Goal: Task Accomplishment & Management: Complete application form

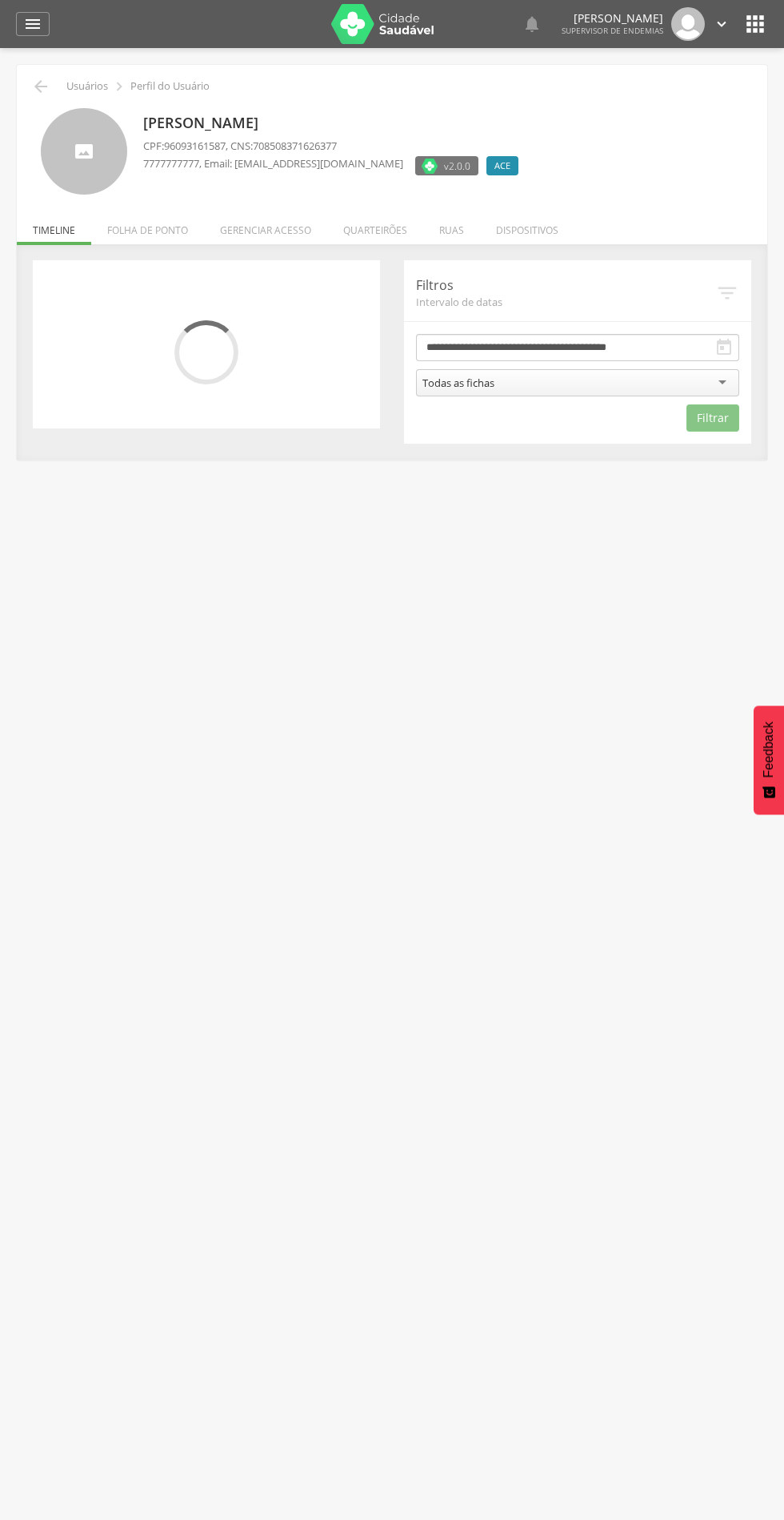
click at [403, 218] on li "Quarteirões" at bounding box center [374, 226] width 96 height 38
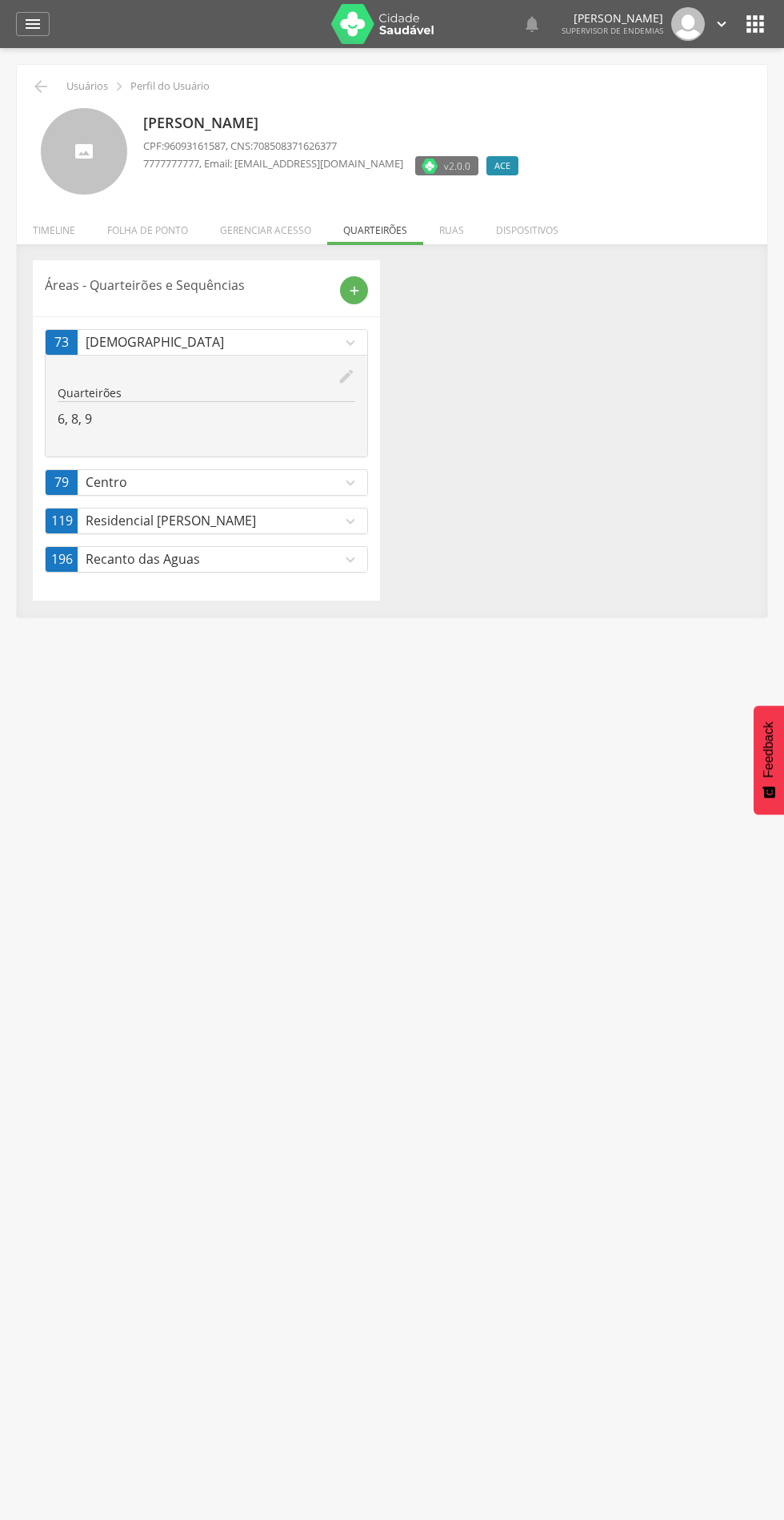
click at [361, 289] on icon "add" at bounding box center [354, 290] width 14 height 14
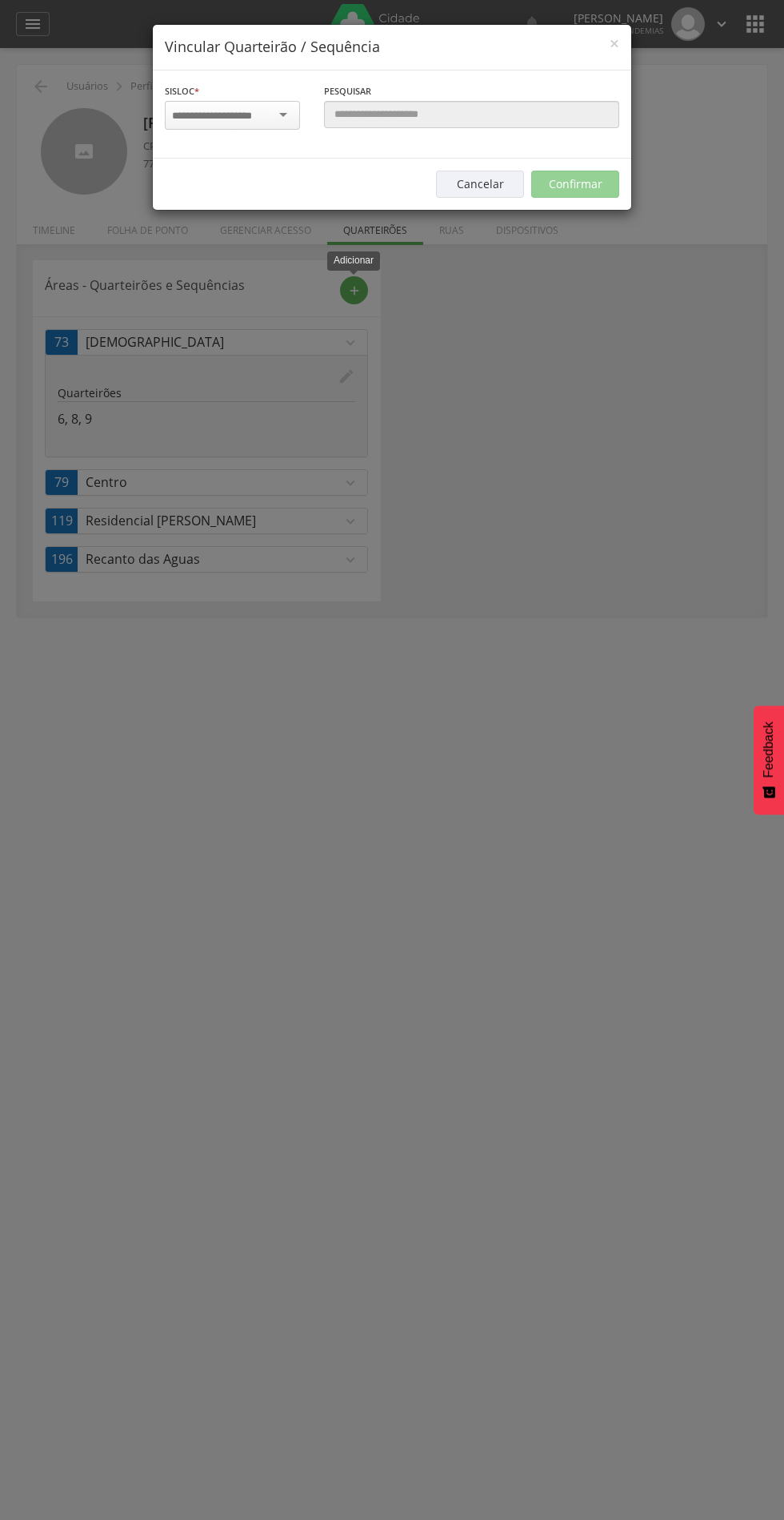
click at [253, 114] on input "select-one" at bounding box center [222, 116] width 101 height 14
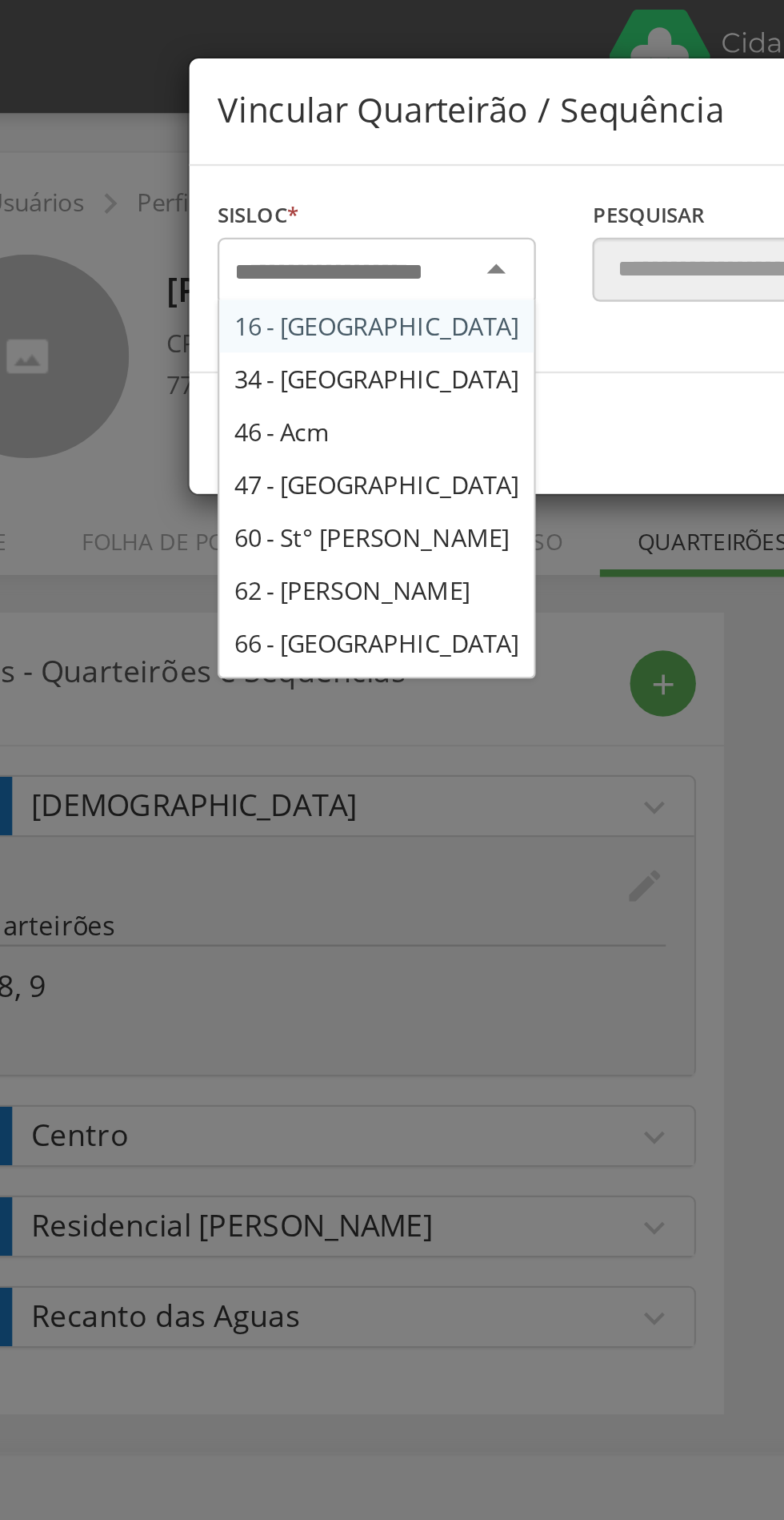
type input "*"
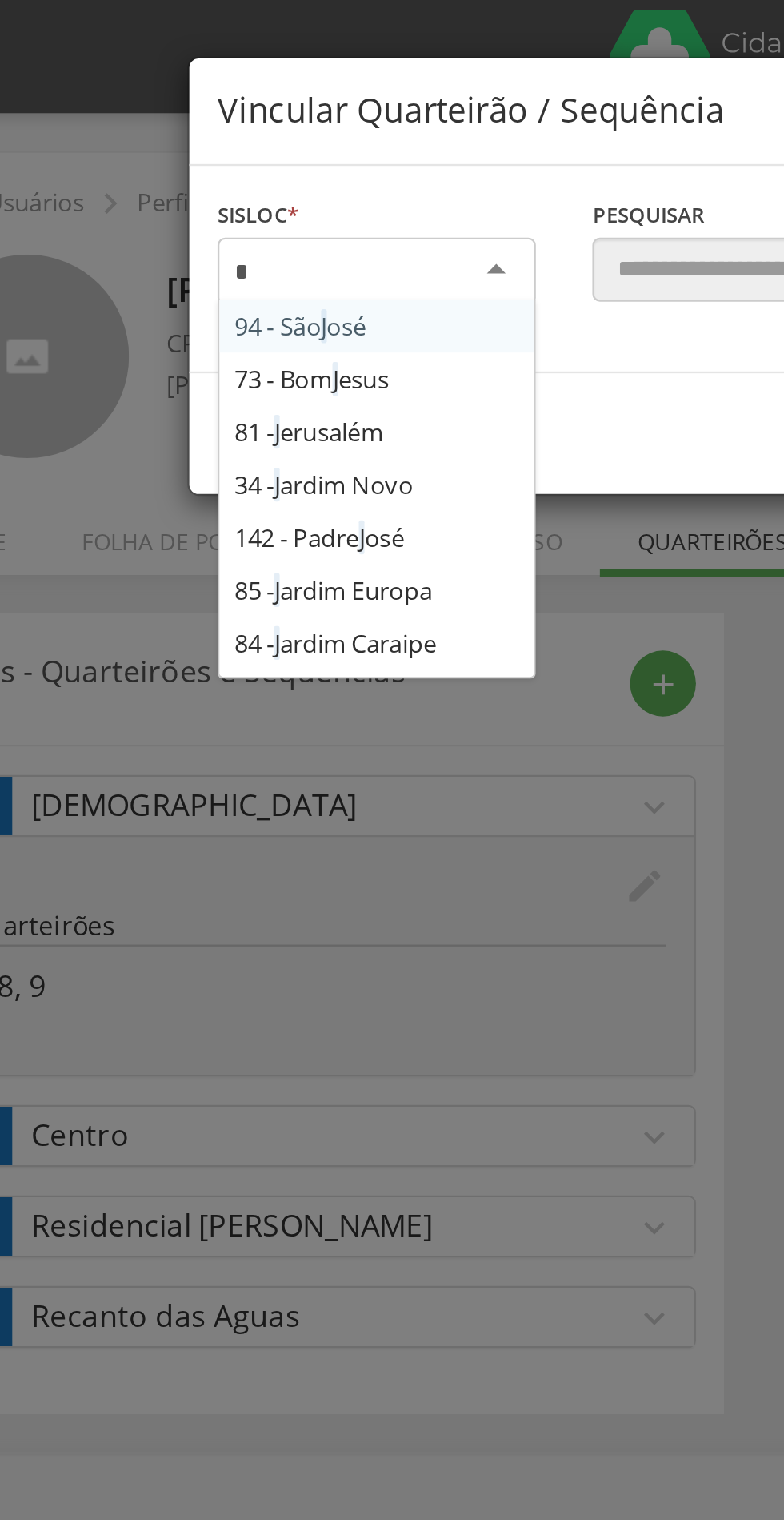
click at [237, 159] on div "Sisloc * 94 - São J osé 73 - Bom J esus 81 - J erusalém 34 - J ardim Novo 142 -…" at bounding box center [392, 114] width 479 height 88
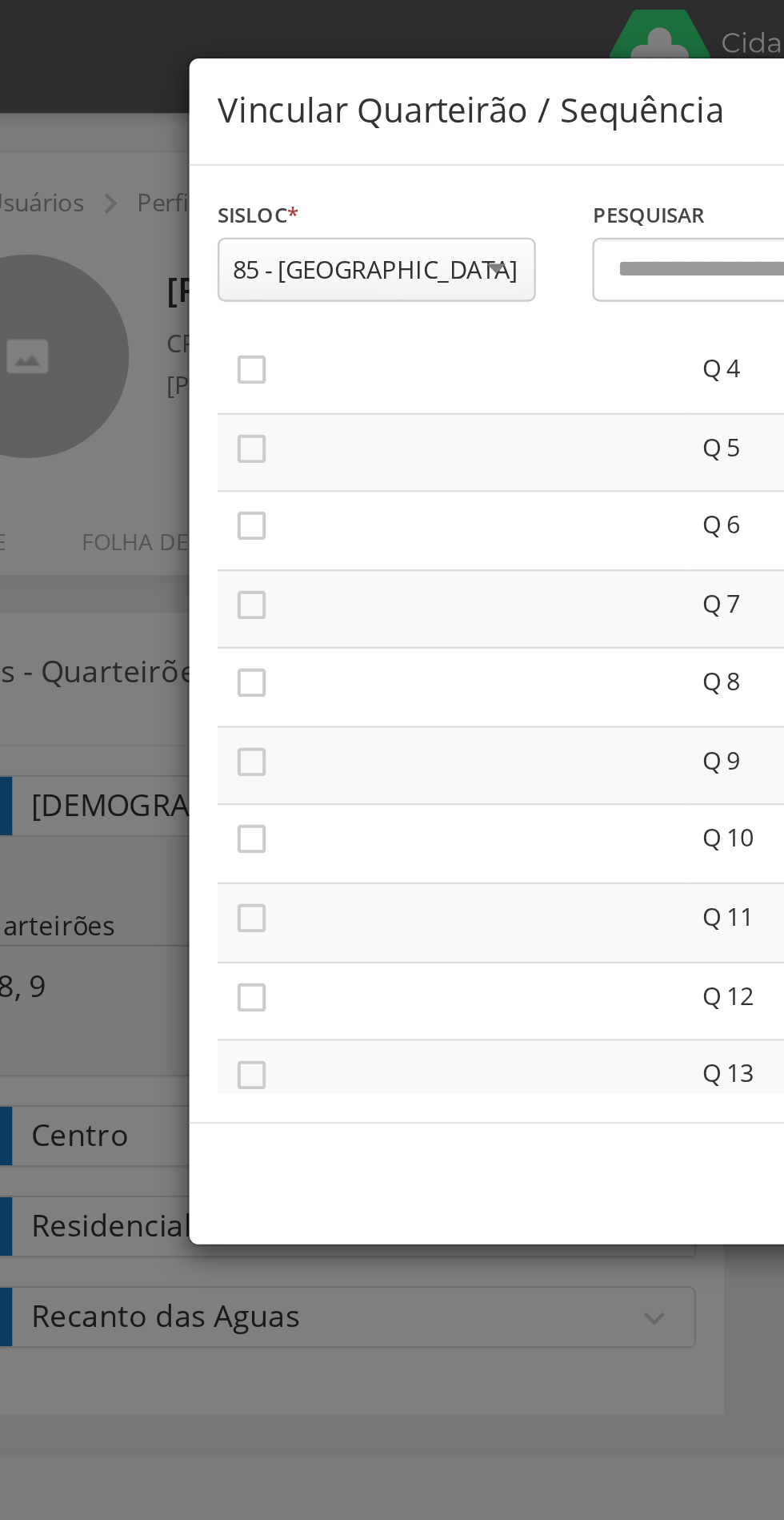
scroll to position [144, 0]
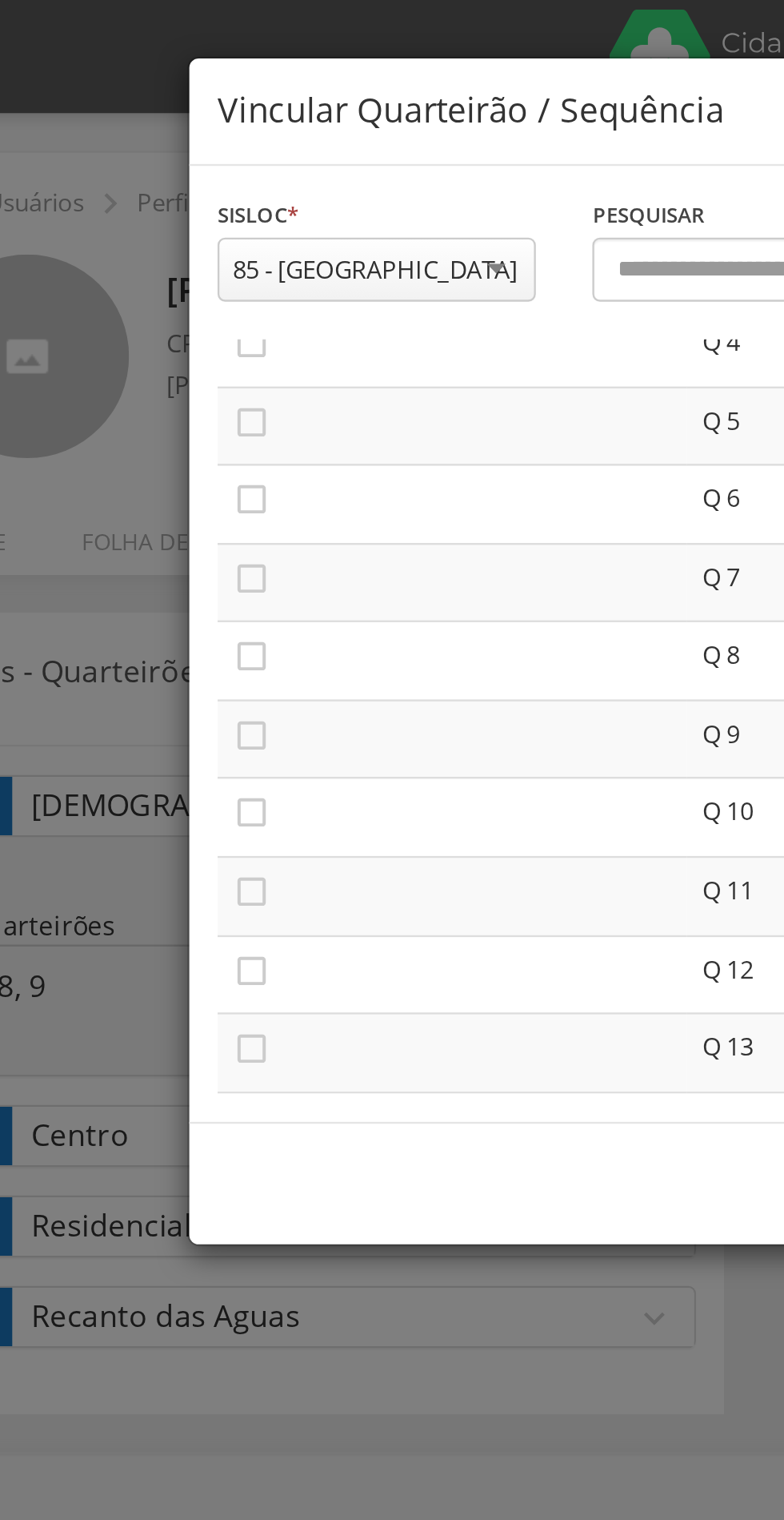
click at [186, 379] on icon "" at bounding box center [179, 378] width 16 height 16
click at [184, 413] on icon "" at bounding box center [179, 412] width 16 height 16
click at [186, 448] on icon "" at bounding box center [179, 445] width 16 height 16
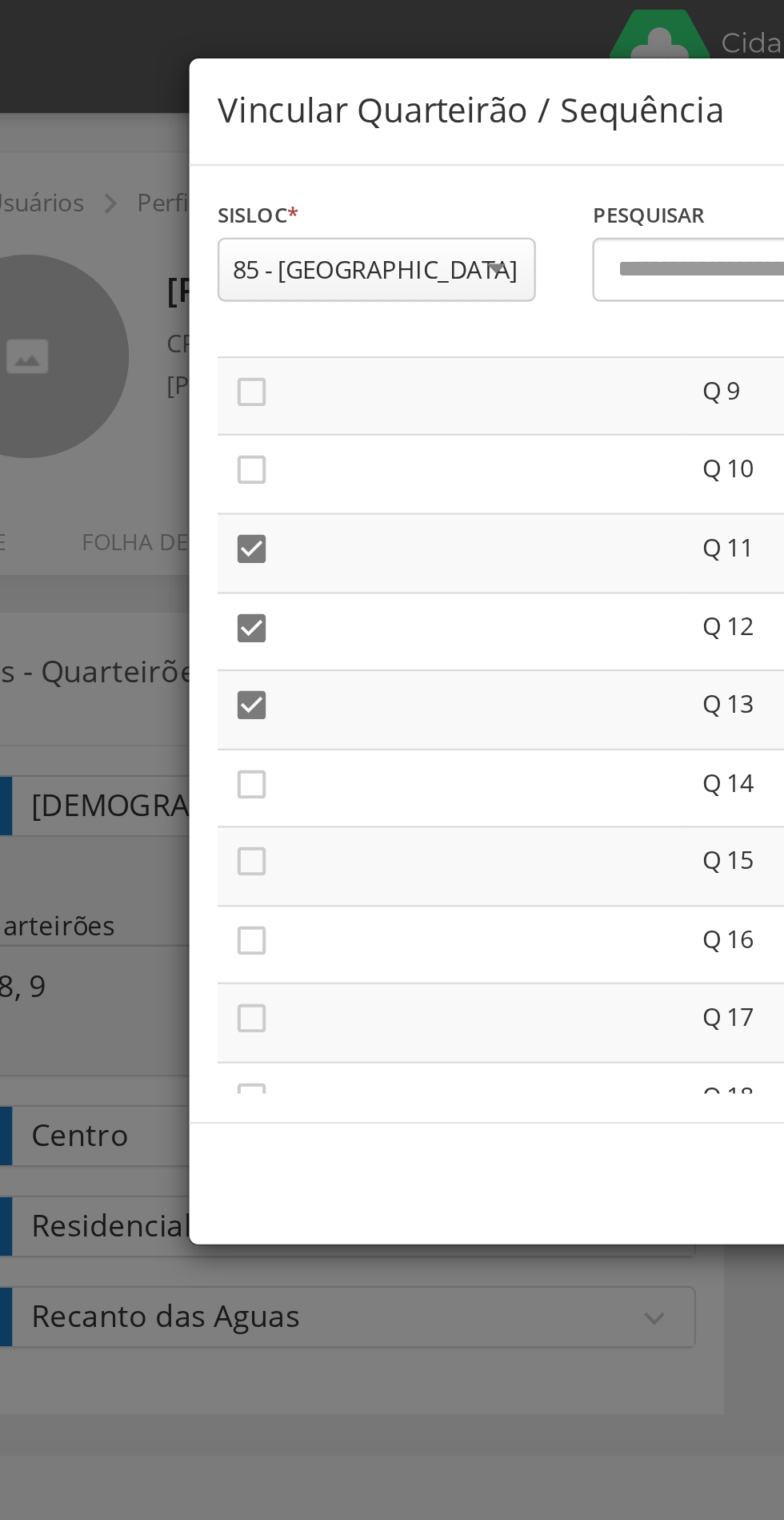
click at [185, 335] on icon "" at bounding box center [179, 333] width 16 height 16
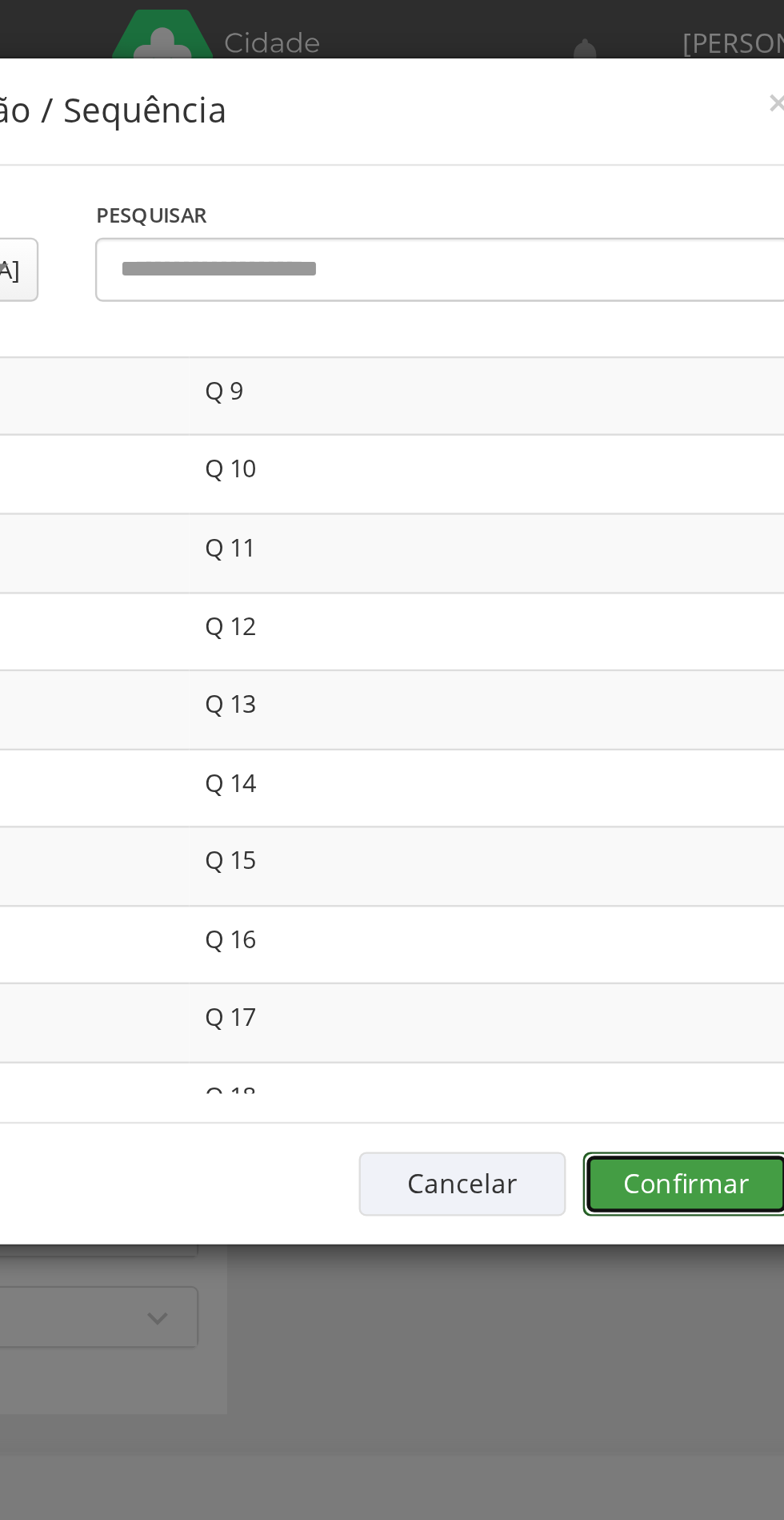
click at [582, 500] on button "Confirmar" at bounding box center [575, 503] width 88 height 28
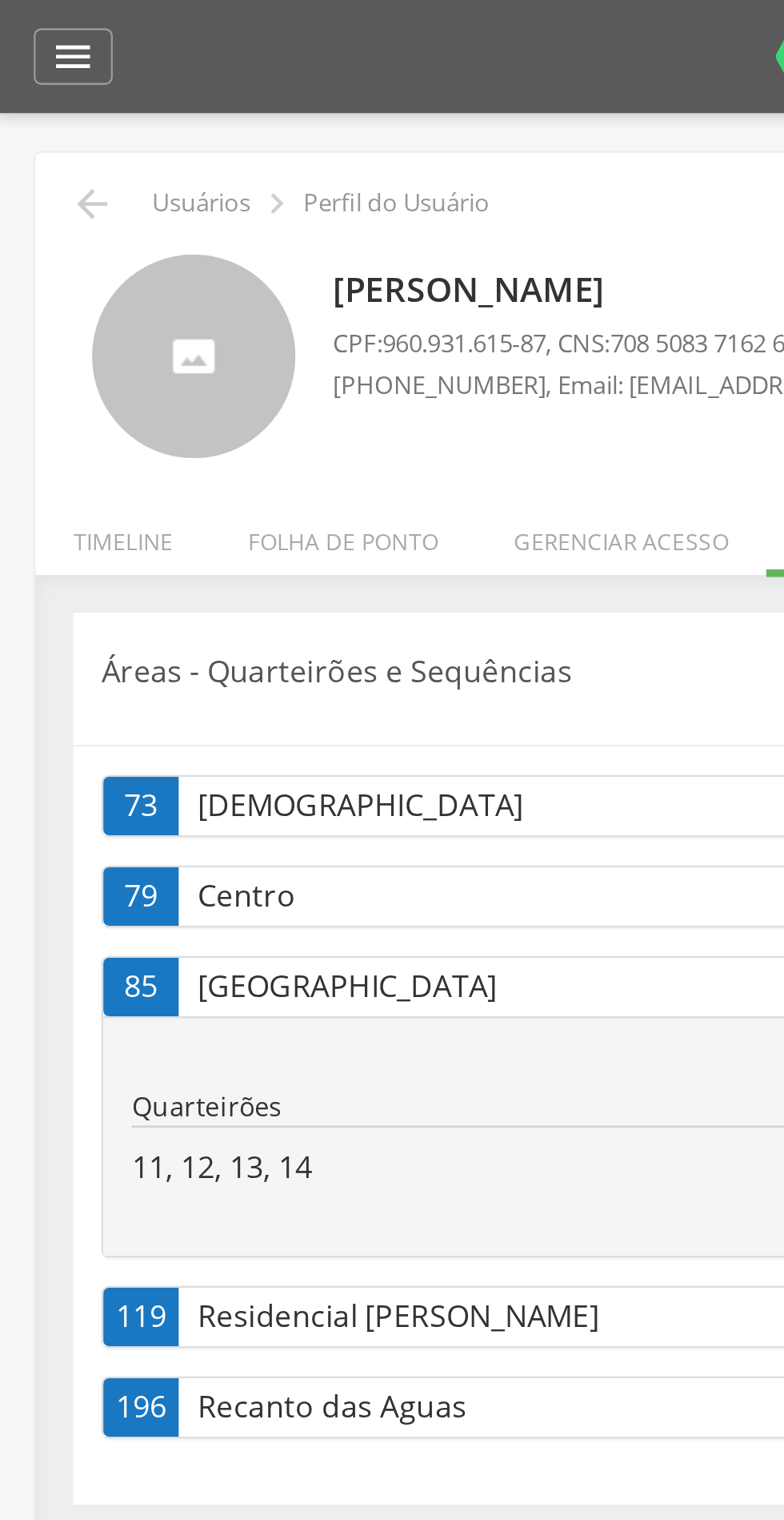
click at [48, 88] on icon "" at bounding box center [41, 87] width 19 height 19
